Goal: Check status: Check status

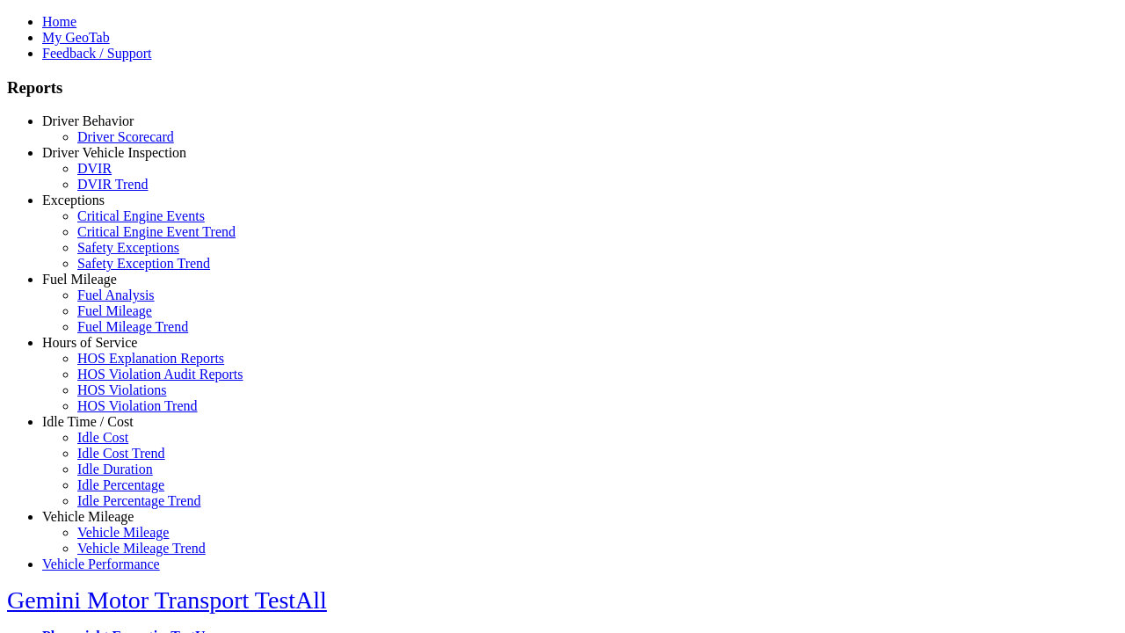
click at [101, 509] on link "Vehicle Mileage" at bounding box center [87, 516] width 91 height 15
click at [114, 540] on link "Vehicle Mileage Trend" at bounding box center [141, 547] width 128 height 15
select select "**"
type input "*********"
